Goal: Task Accomplishment & Management: Manage account settings

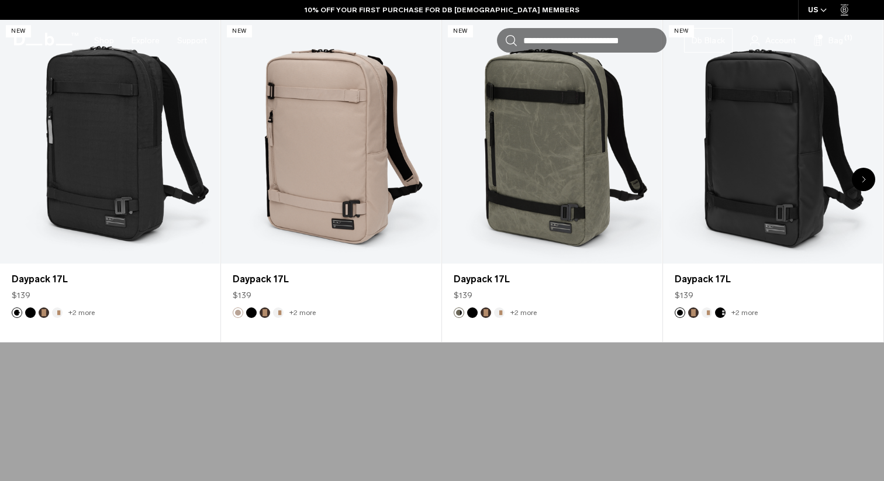
scroll to position [150, 0]
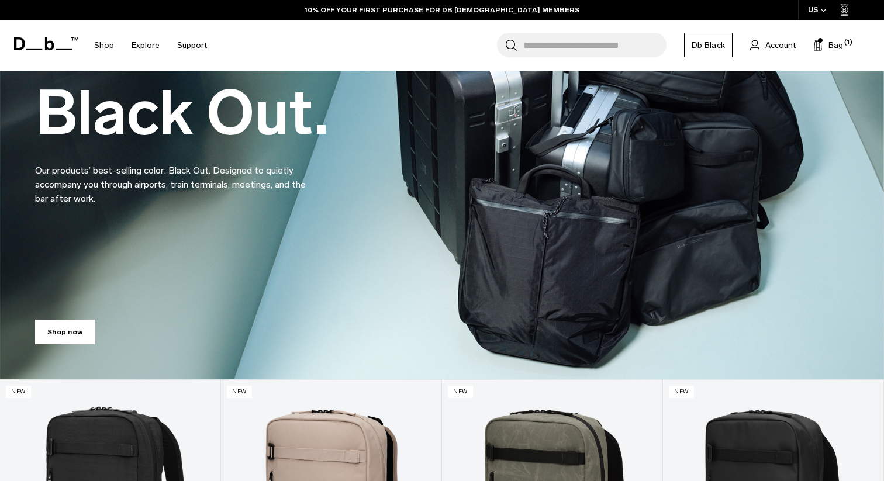
click at [788, 47] on span "Account" at bounding box center [780, 45] width 30 height 12
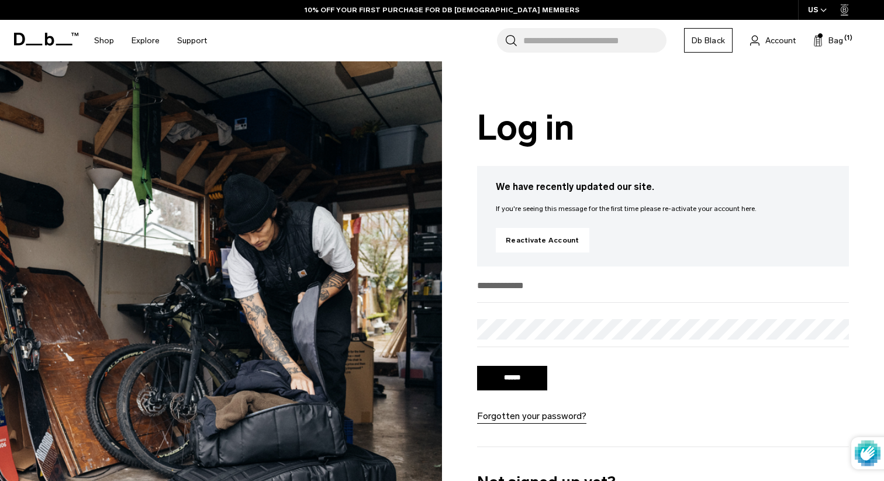
click at [526, 283] on input "email" at bounding box center [663, 285] width 372 height 19
